Goal: Check status: Check status

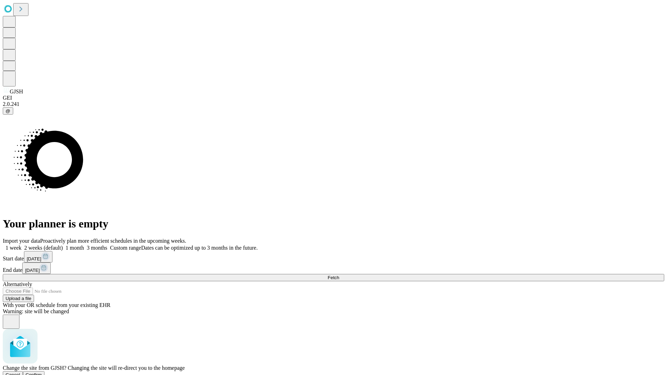
click at [42, 372] on span "Confirm" at bounding box center [34, 374] width 16 height 5
click at [22, 245] on label "1 week" at bounding box center [12, 248] width 19 height 6
click at [339, 275] on span "Fetch" at bounding box center [333, 277] width 11 height 5
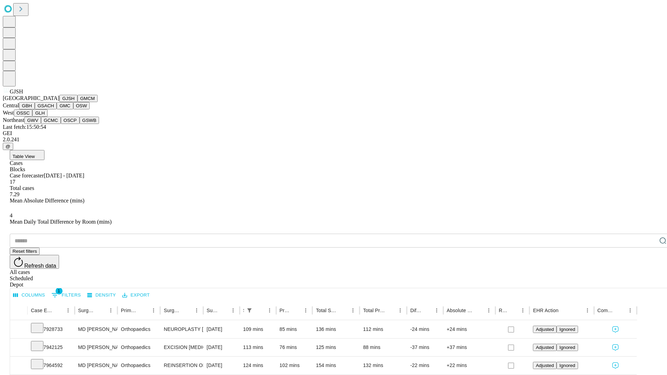
click at [77, 102] on button "GMCM" at bounding box center [87, 98] width 20 height 7
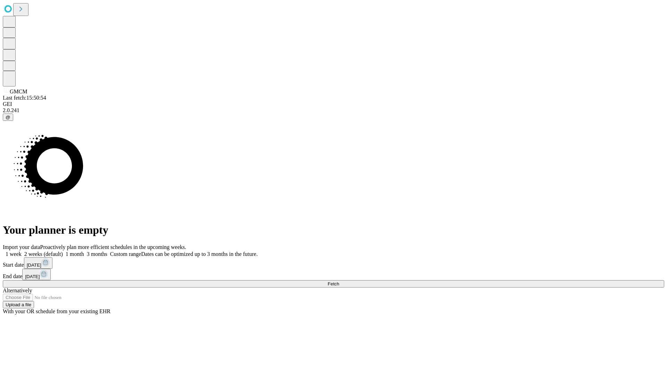
click at [22, 251] on label "1 week" at bounding box center [12, 254] width 19 height 6
click at [339, 281] on span "Fetch" at bounding box center [333, 283] width 11 height 5
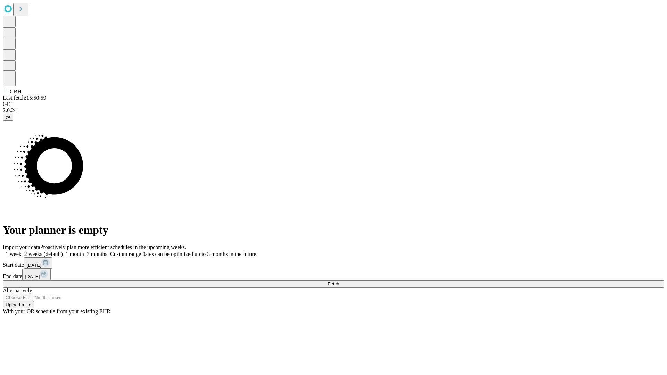
click at [22, 251] on label "1 week" at bounding box center [12, 254] width 19 height 6
click at [339, 281] on span "Fetch" at bounding box center [333, 283] width 11 height 5
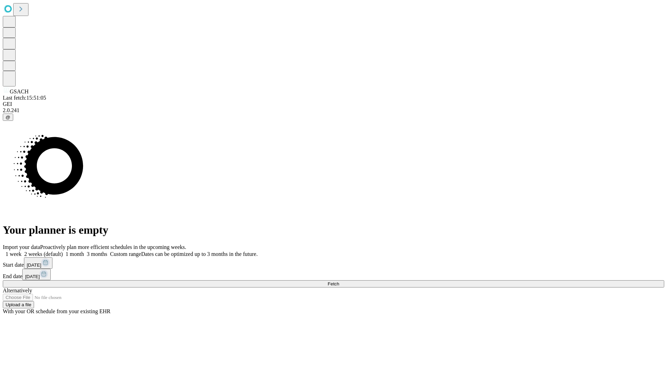
click at [22, 251] on label "1 week" at bounding box center [12, 254] width 19 height 6
click at [339, 281] on span "Fetch" at bounding box center [333, 283] width 11 height 5
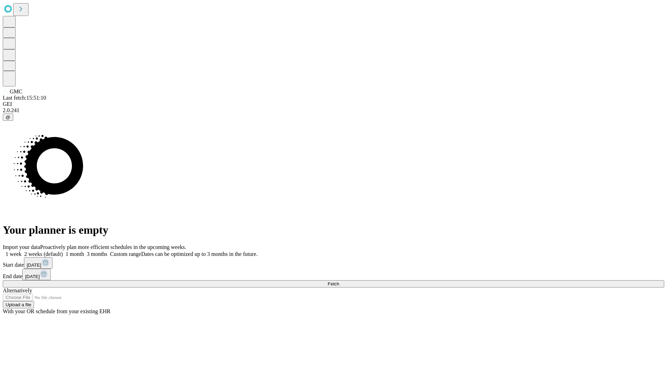
click at [22, 251] on label "1 week" at bounding box center [12, 254] width 19 height 6
click at [339, 281] on span "Fetch" at bounding box center [333, 283] width 11 height 5
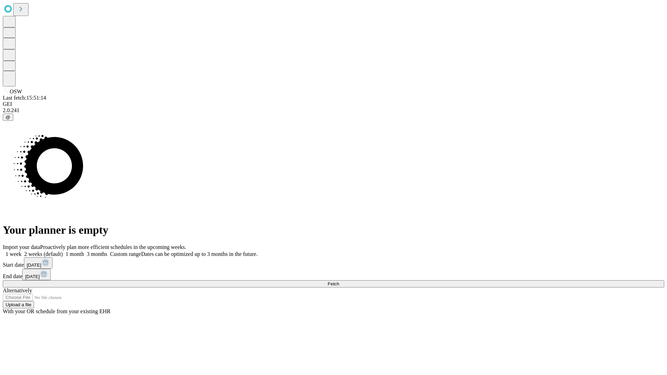
click at [22, 251] on label "1 week" at bounding box center [12, 254] width 19 height 6
click at [339, 281] on span "Fetch" at bounding box center [333, 283] width 11 height 5
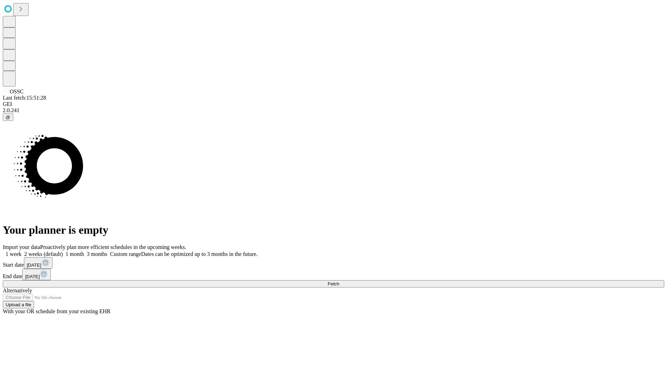
click at [22, 251] on label "1 week" at bounding box center [12, 254] width 19 height 6
click at [339, 281] on span "Fetch" at bounding box center [333, 283] width 11 height 5
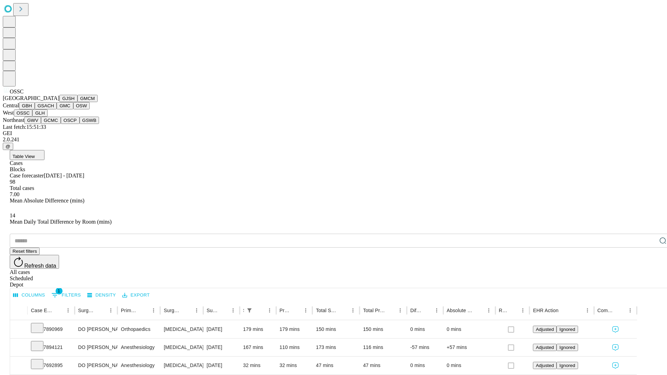
click at [47, 117] on button "GLH" at bounding box center [39, 112] width 15 height 7
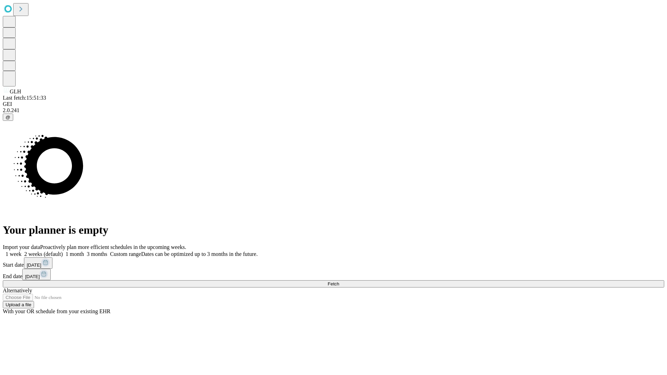
click at [339, 281] on span "Fetch" at bounding box center [333, 283] width 11 height 5
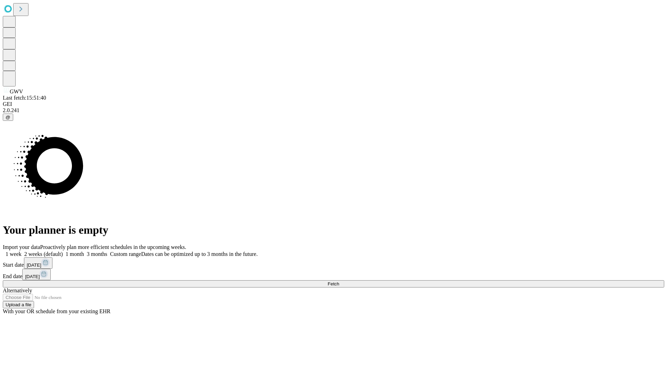
click at [22, 251] on label "1 week" at bounding box center [12, 254] width 19 height 6
click at [339, 281] on span "Fetch" at bounding box center [333, 283] width 11 height 5
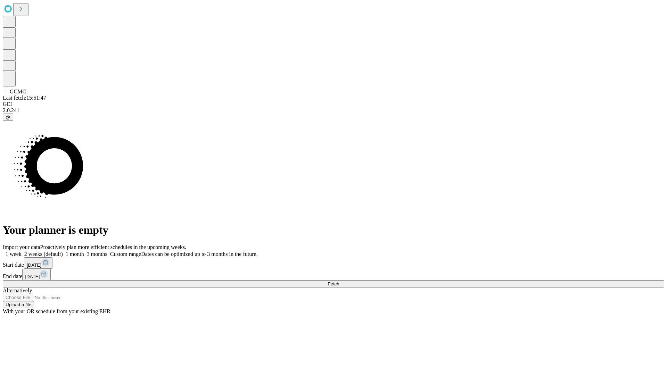
click at [22, 251] on label "1 week" at bounding box center [12, 254] width 19 height 6
click at [339, 281] on span "Fetch" at bounding box center [333, 283] width 11 height 5
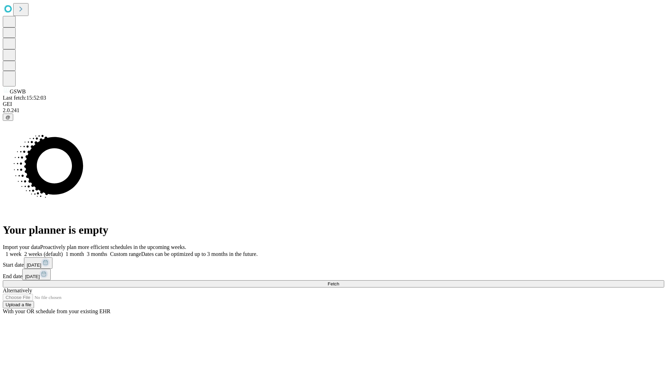
click at [22, 251] on label "1 week" at bounding box center [12, 254] width 19 height 6
click at [339, 281] on span "Fetch" at bounding box center [333, 283] width 11 height 5
